Goal: Task Accomplishment & Management: Manage account settings

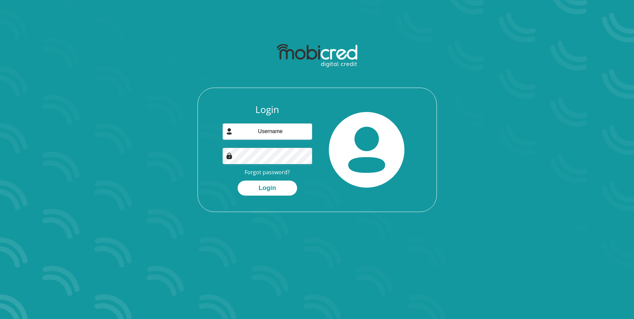
click at [252, 278] on section "Login Forgot password? Login" at bounding box center [317, 159] width 634 height 319
click at [278, 172] on link "Forgot password?" at bounding box center [267, 171] width 45 height 7
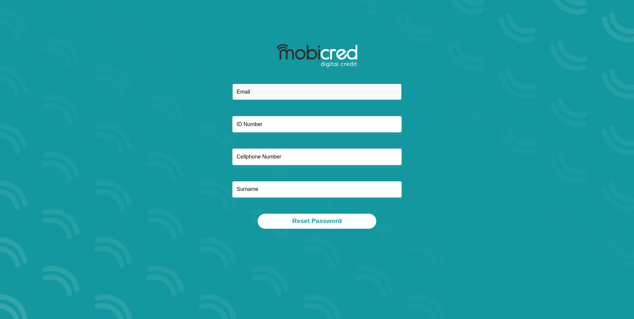
click at [242, 94] on input "email" at bounding box center [316, 92] width 169 height 16
type input "[EMAIL_ADDRESS][DOMAIN_NAME]"
type input "7603290173081"
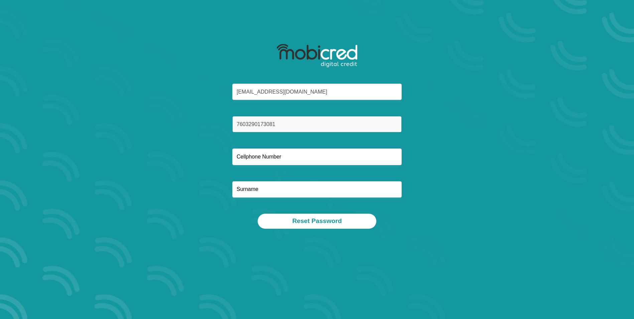
type input "0845044884"
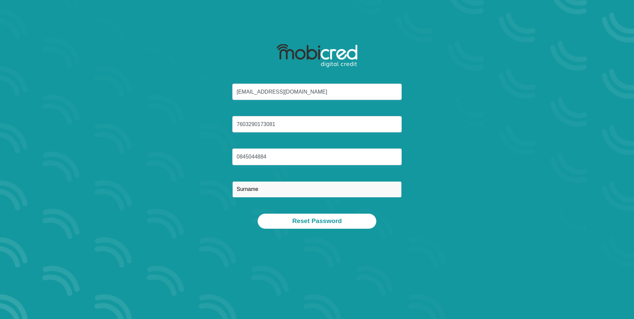
type input "THAVALAL"
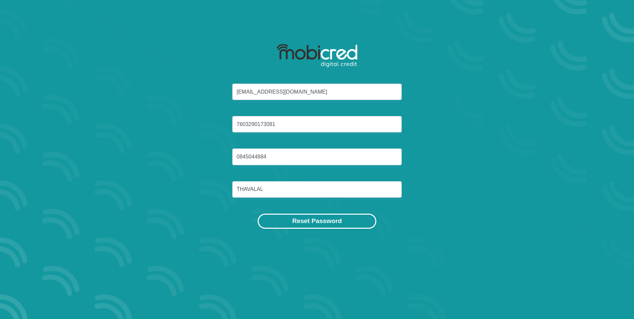
click at [313, 218] on button "Reset Password" at bounding box center [317, 220] width 118 height 15
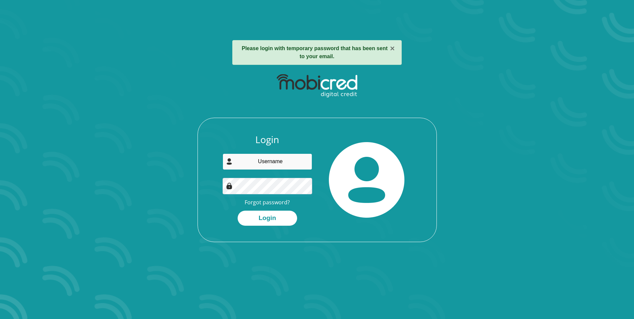
click at [275, 163] on input "email" at bounding box center [268, 161] width 90 height 16
type input "[EMAIL_ADDRESS][DOMAIN_NAME]"
click at [271, 215] on button "Login" at bounding box center [267, 217] width 59 height 15
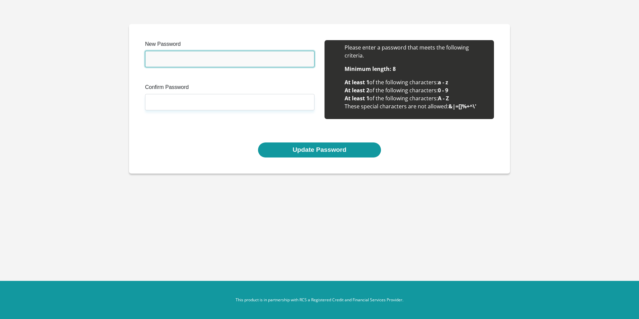
click at [160, 62] on input "New Password" at bounding box center [229, 59] width 169 height 16
type input "Karent40)"
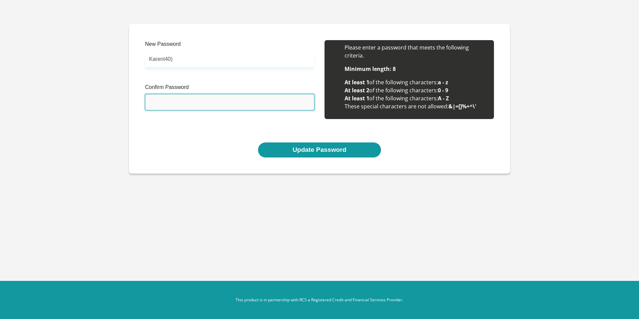
click at [170, 95] on input "Confirm Password" at bounding box center [229, 102] width 169 height 16
type input "Karent40)"
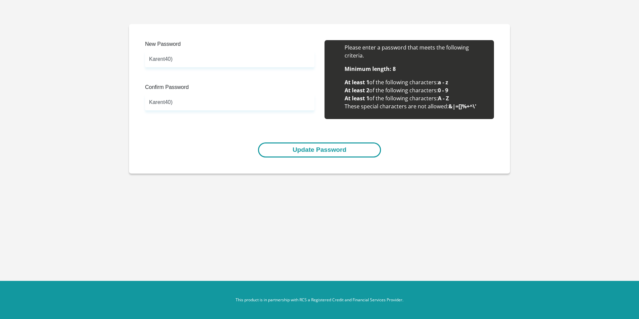
click at [301, 146] on button "Update Password" at bounding box center [319, 149] width 123 height 15
